Goal: Use online tool/utility

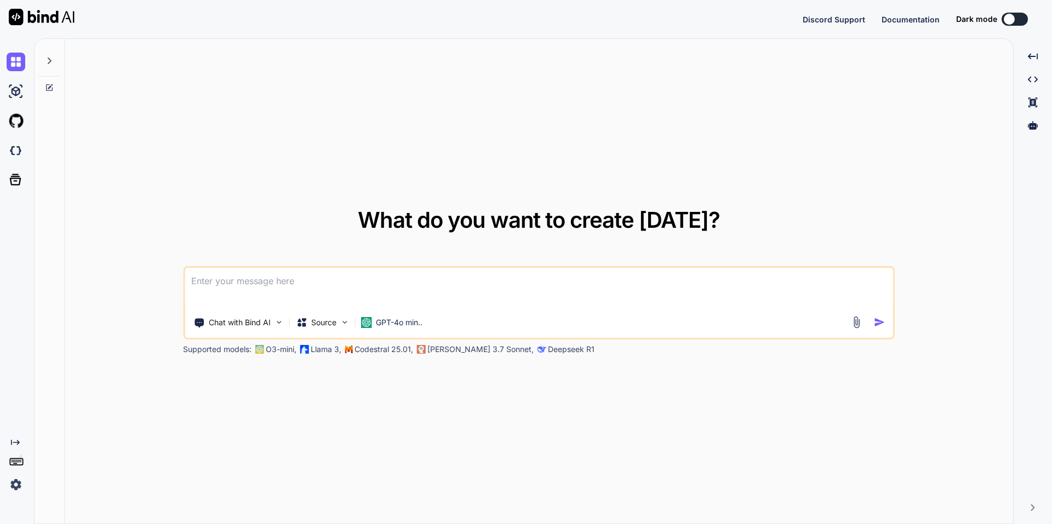
type textarea "x"
click at [22, 153] on img at bounding box center [16, 150] width 19 height 19
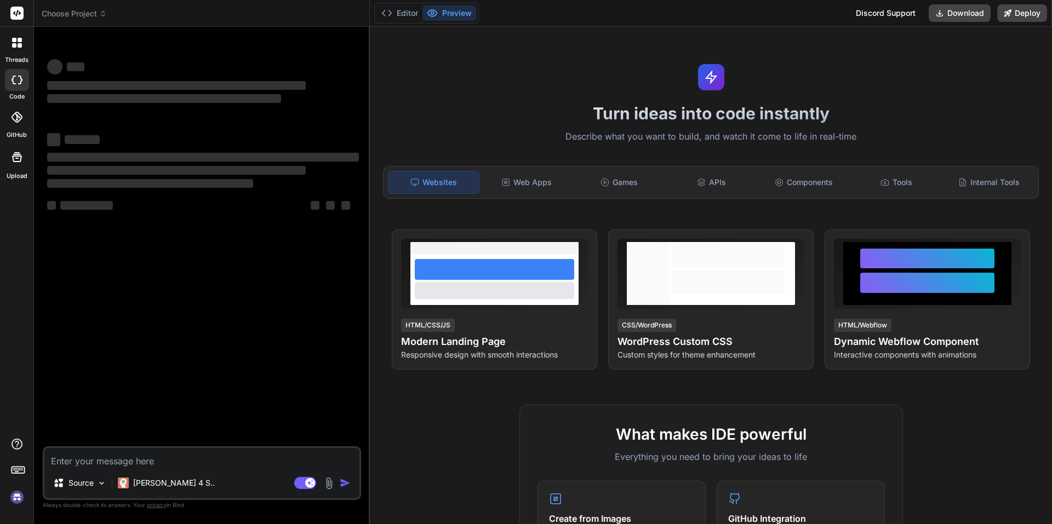
type textarea "x"
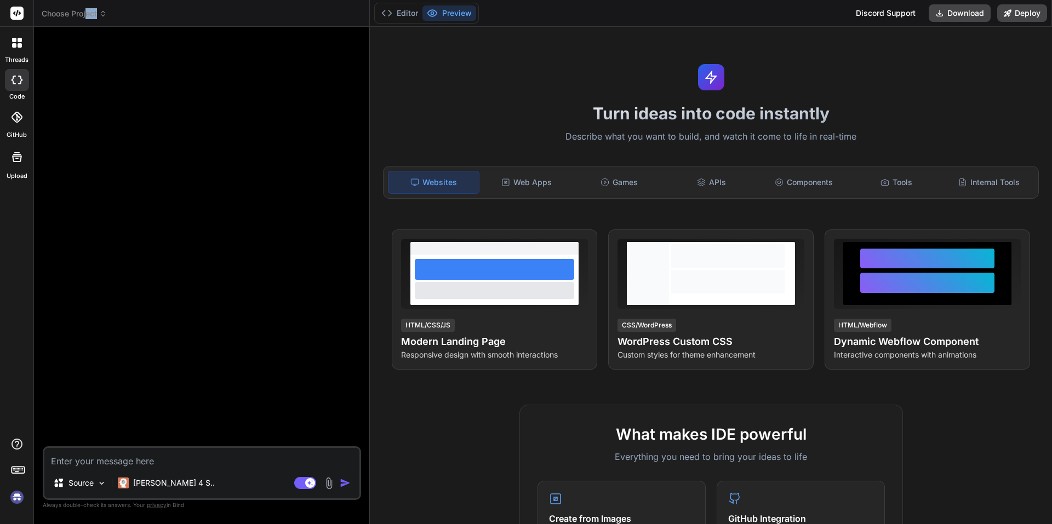
drag, startPoint x: 88, startPoint y: 18, endPoint x: 87, endPoint y: 24, distance: 5.6
click at [87, 24] on header "Choose Project Created with Pixso." at bounding box center [202, 13] width 336 height 27
click at [88, 16] on span "Choose Project" at bounding box center [74, 13] width 65 height 11
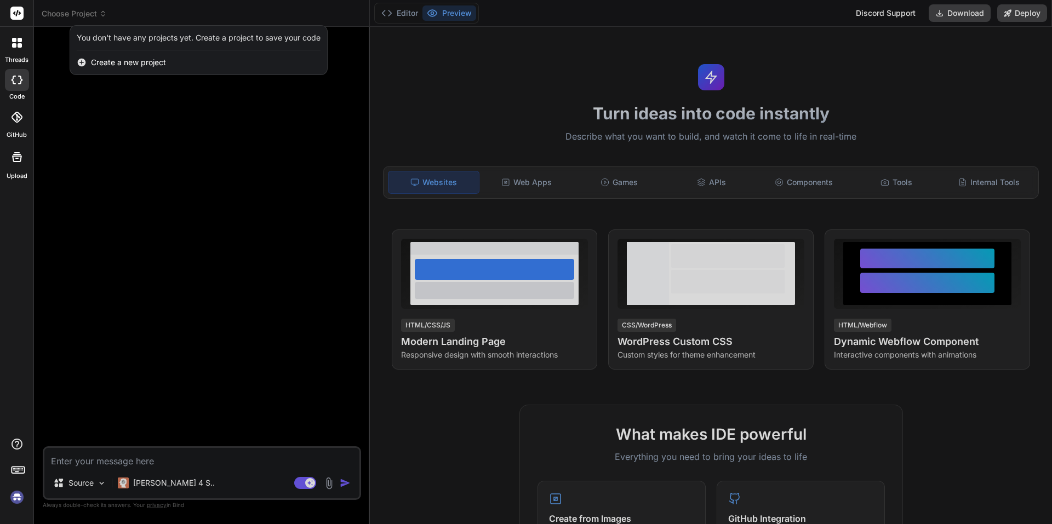
click at [88, 16] on div at bounding box center [526, 262] width 1052 height 524
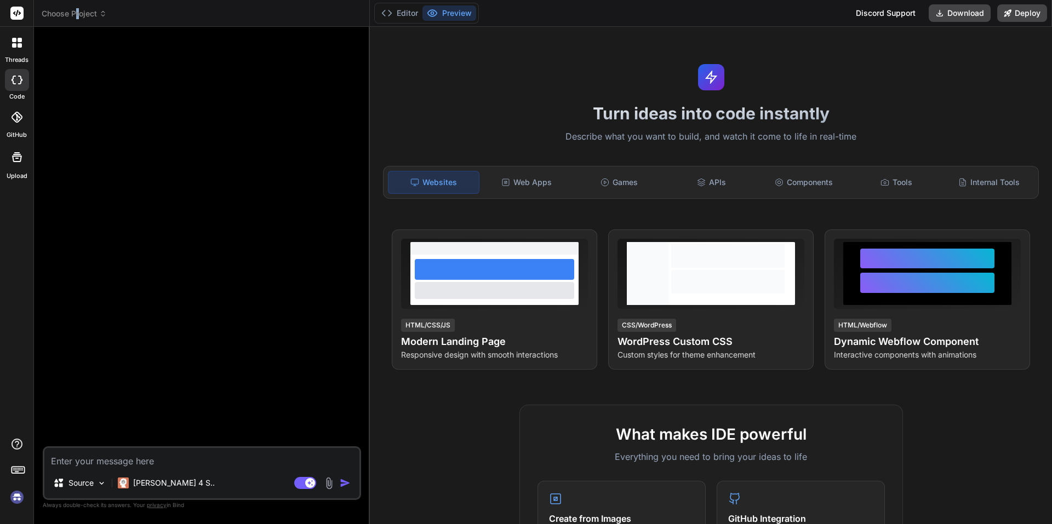
click at [75, 11] on span "Choose Project" at bounding box center [74, 13] width 65 height 11
